Goal: Task Accomplishment & Management: Manage account settings

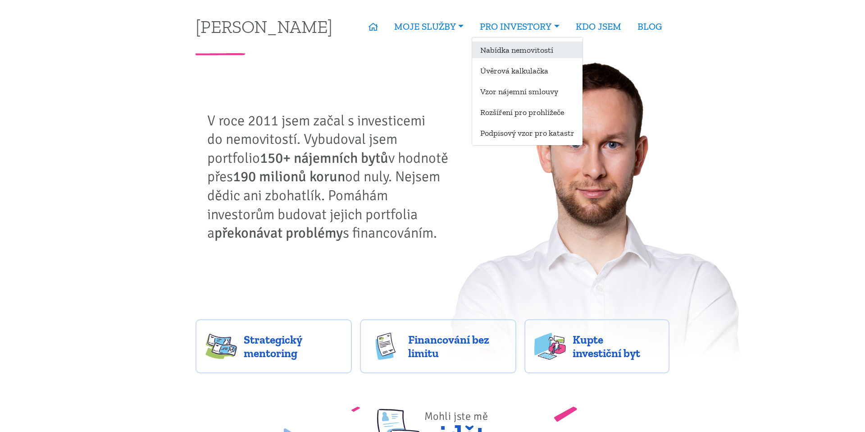
click at [504, 57] on link "Nabídka nemovitostí" at bounding box center [527, 49] width 110 height 17
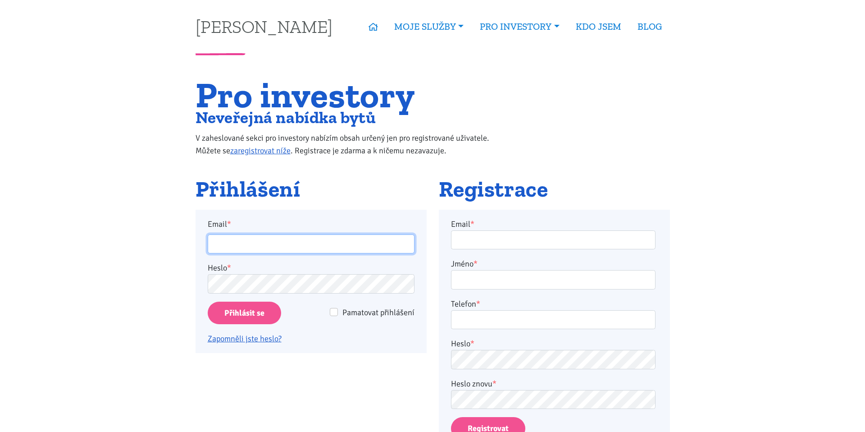
click at [359, 238] on input "Email *" at bounding box center [311, 243] width 207 height 19
type input "[PERSON_NAME][EMAIL_ADDRESS][DOMAIN_NAME]"
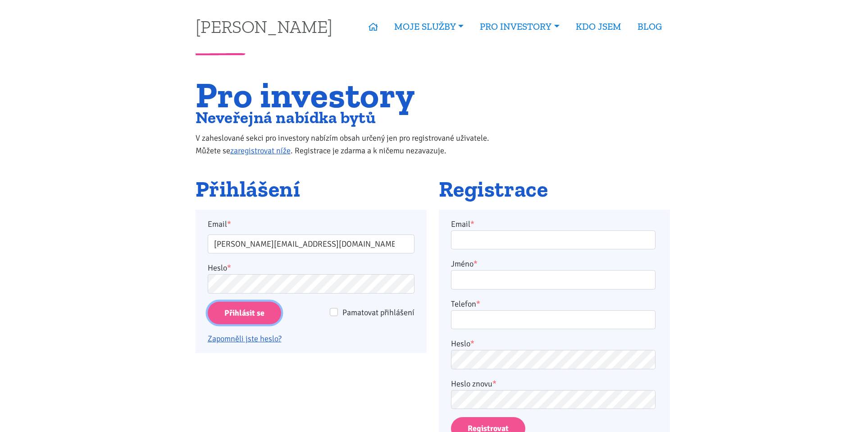
click at [244, 320] on input "Přihlásit se" at bounding box center [244, 312] width 73 height 23
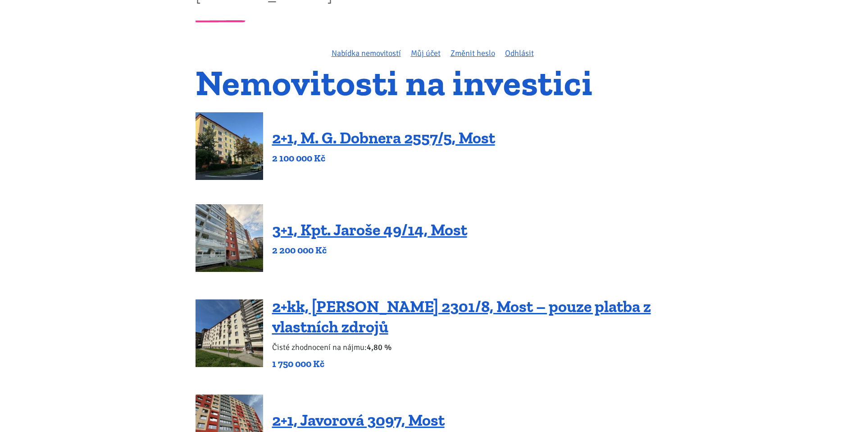
scroll to position [2, 0]
